Goal: Browse casually: Explore the website without a specific task or goal

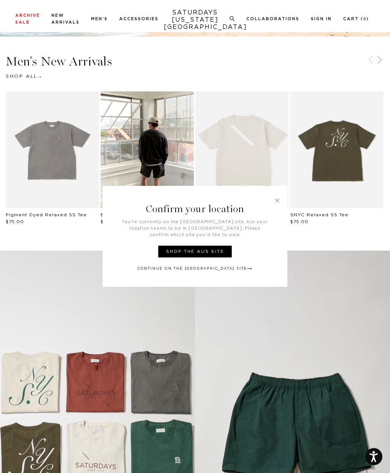
scroll to position [246, 0]
click at [277, 204] on link at bounding box center [277, 200] width 7 height 7
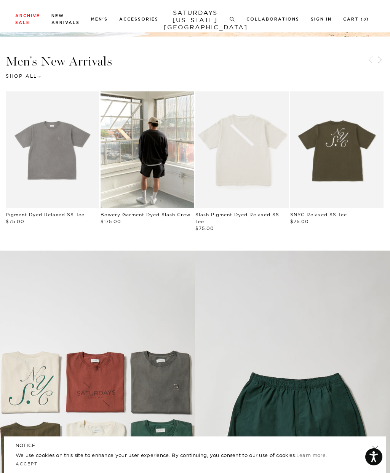
scroll to position [236, 0]
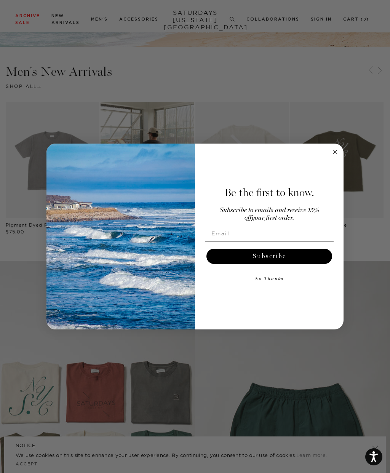
click at [336, 157] on circle "Close dialog" at bounding box center [335, 152] width 9 height 9
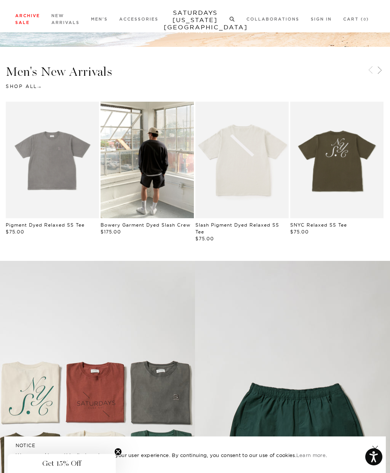
click at [11, 37] on link "Men's" at bounding box center [17, 37] width 18 height 5
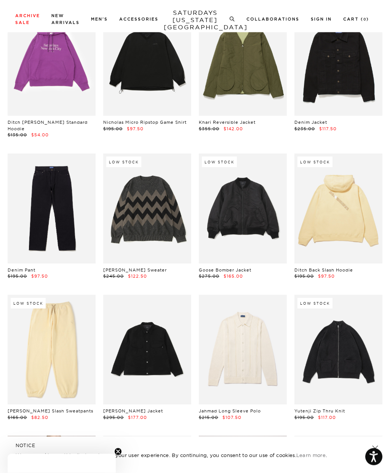
scroll to position [3448, 0]
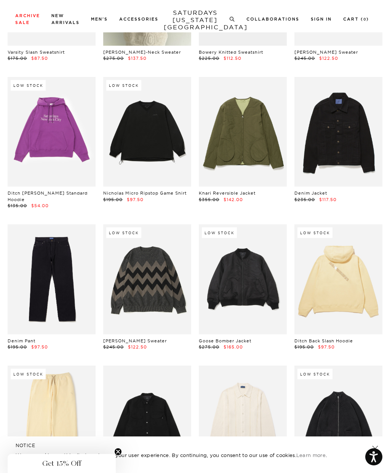
click at [13, 18] on div "Archive Sale Men's Tees Shirts Shorts Swim Knitwear Pants Sweats Women's" at bounding box center [195, 19] width 390 height 14
click at [10, 40] on link "New Arrivals" at bounding box center [29, 37] width 43 height 5
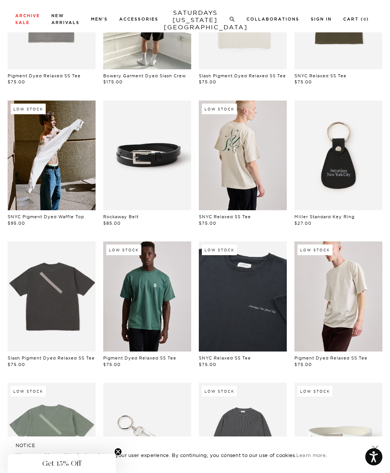
scroll to position [144, 0]
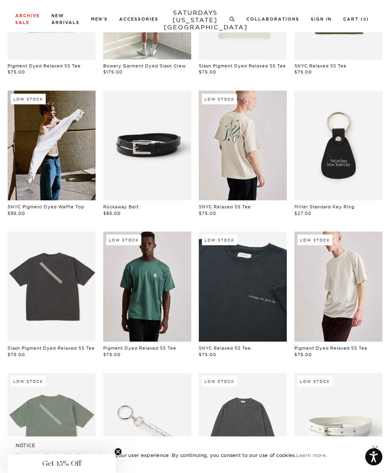
click at [266, 168] on link at bounding box center [243, 146] width 88 height 110
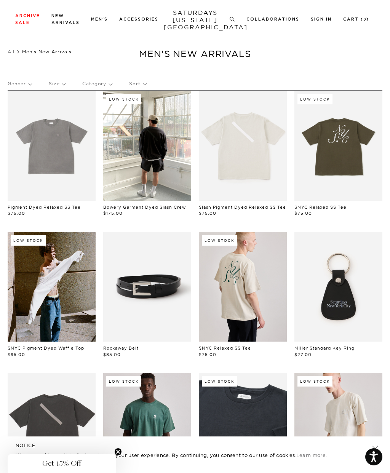
scroll to position [0, 0]
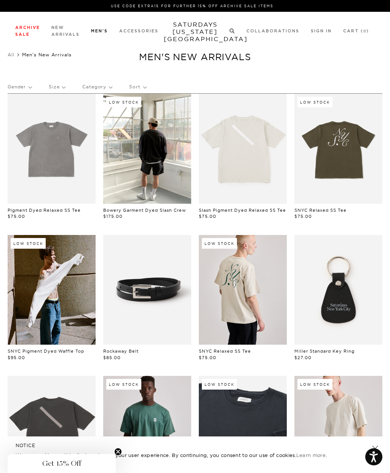
click at [11, 100] on link "Knitwear" at bounding box center [17, 100] width 18 height 5
